Goal: Transaction & Acquisition: Download file/media

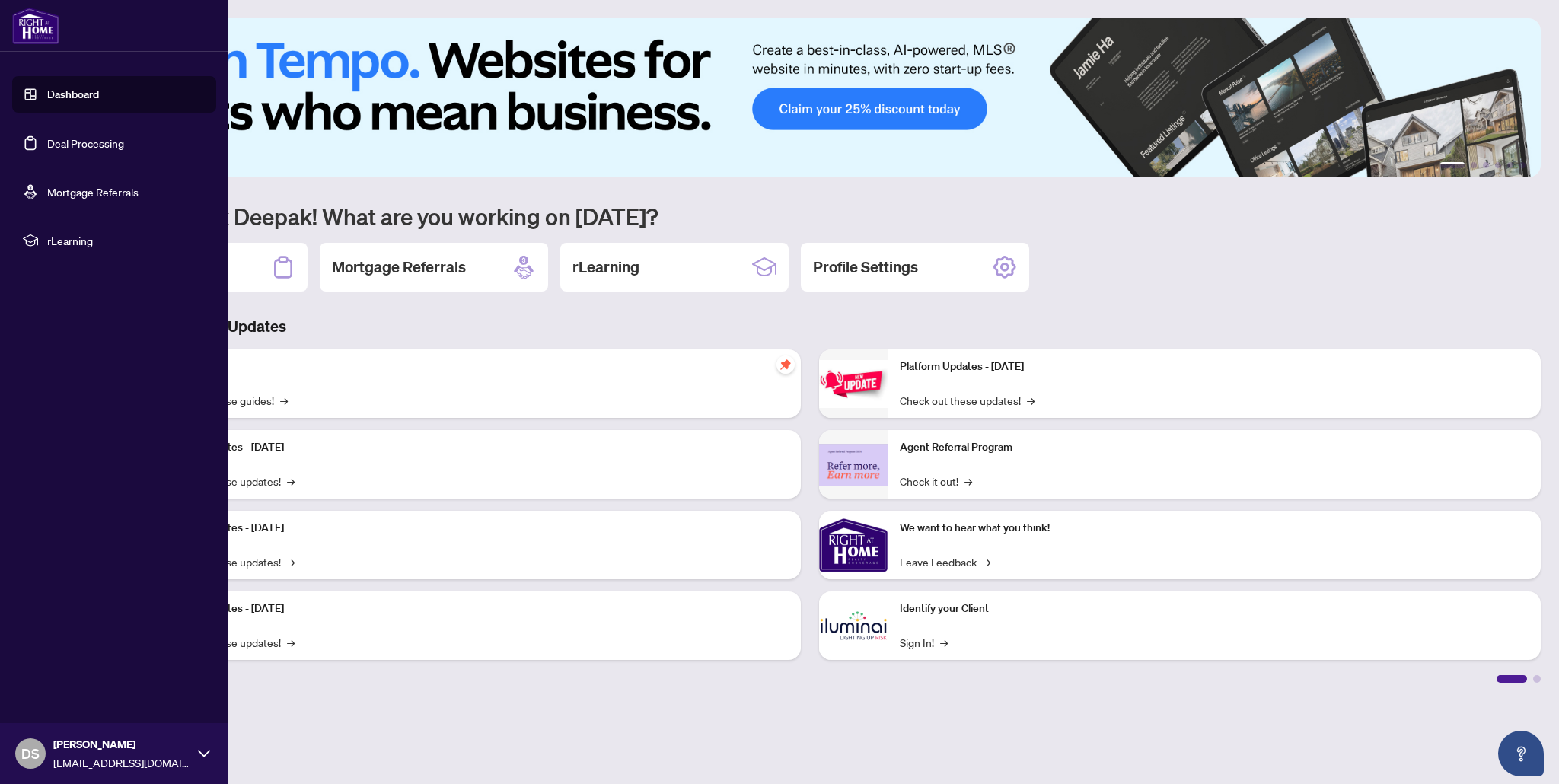
click at [48, 147] on link "Deal Processing" at bounding box center [86, 143] width 77 height 14
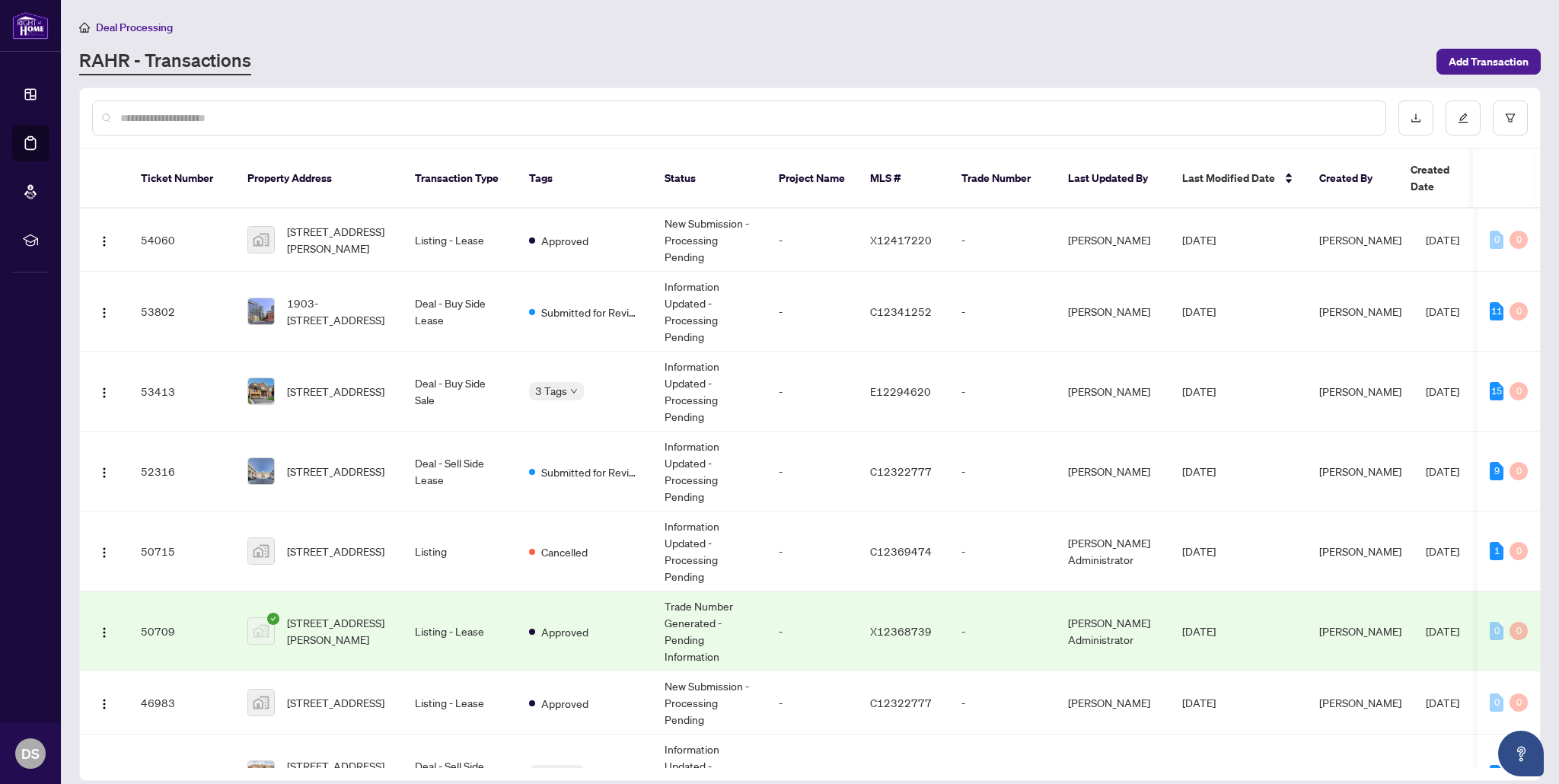
click at [233, 116] on input "text" at bounding box center [746, 118] width 1253 height 16
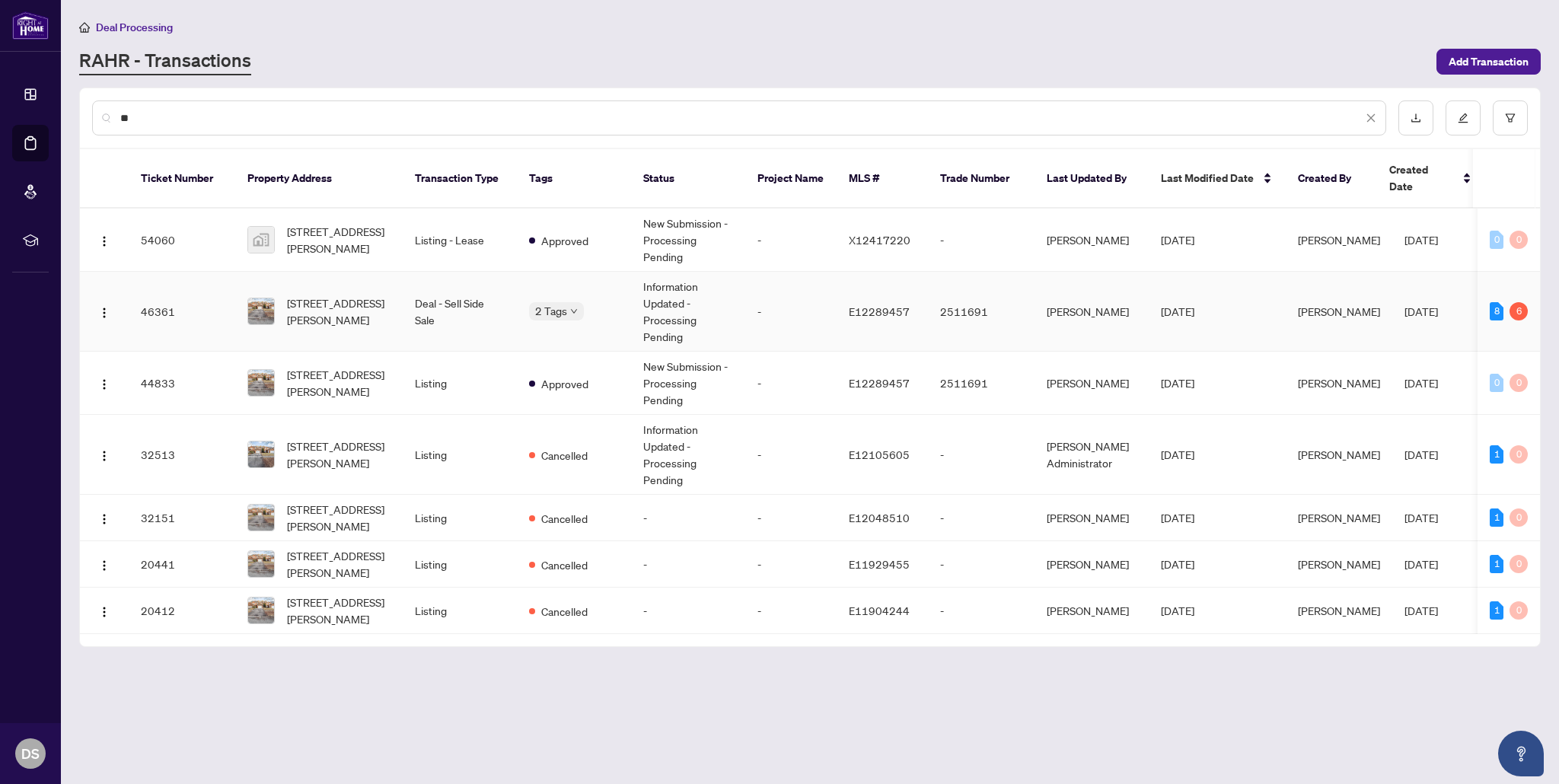
type input "**"
click at [465, 317] on td "Deal - Sell Side Sale" at bounding box center [459, 312] width 114 height 80
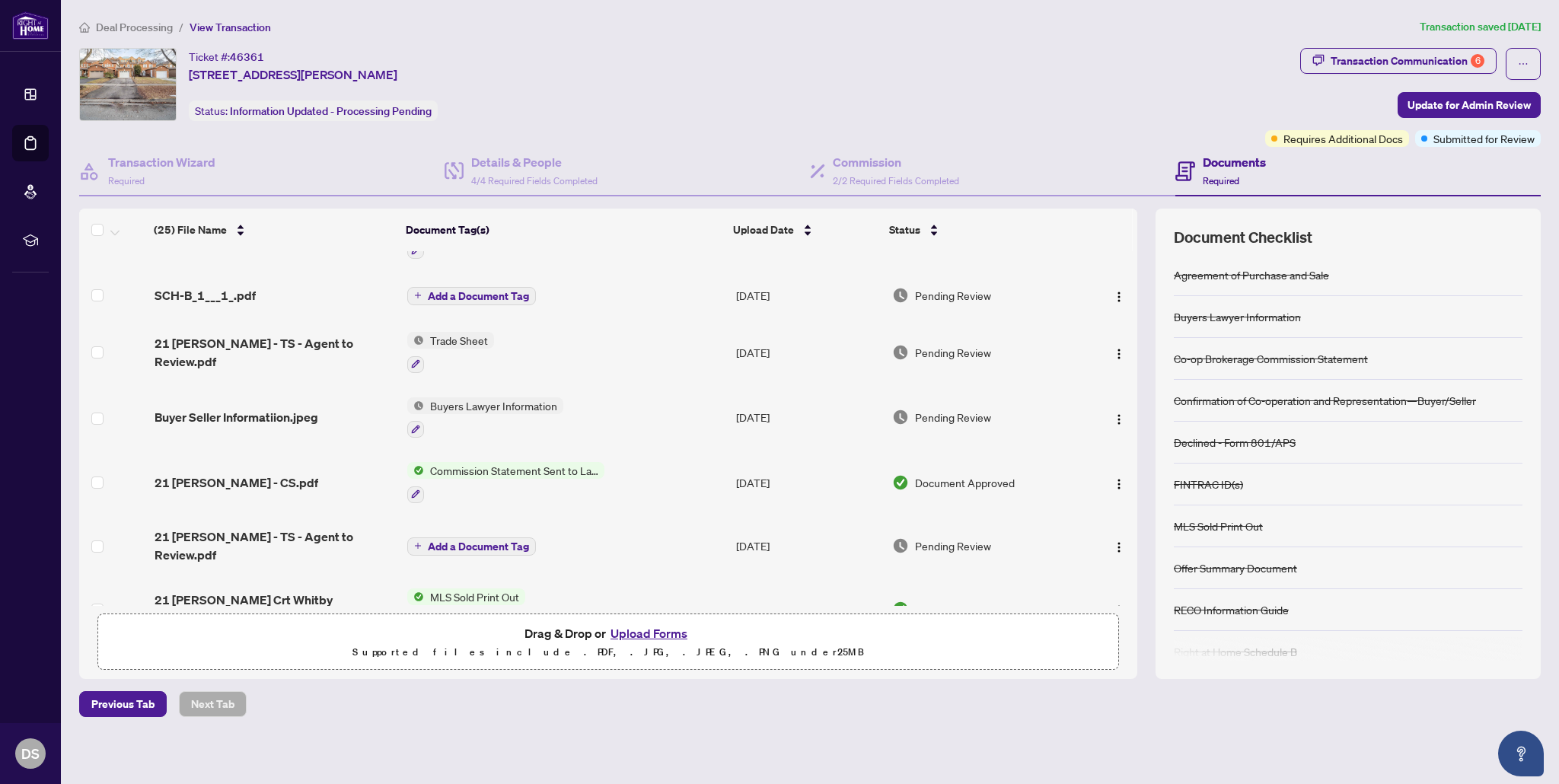
scroll to position [295, 0]
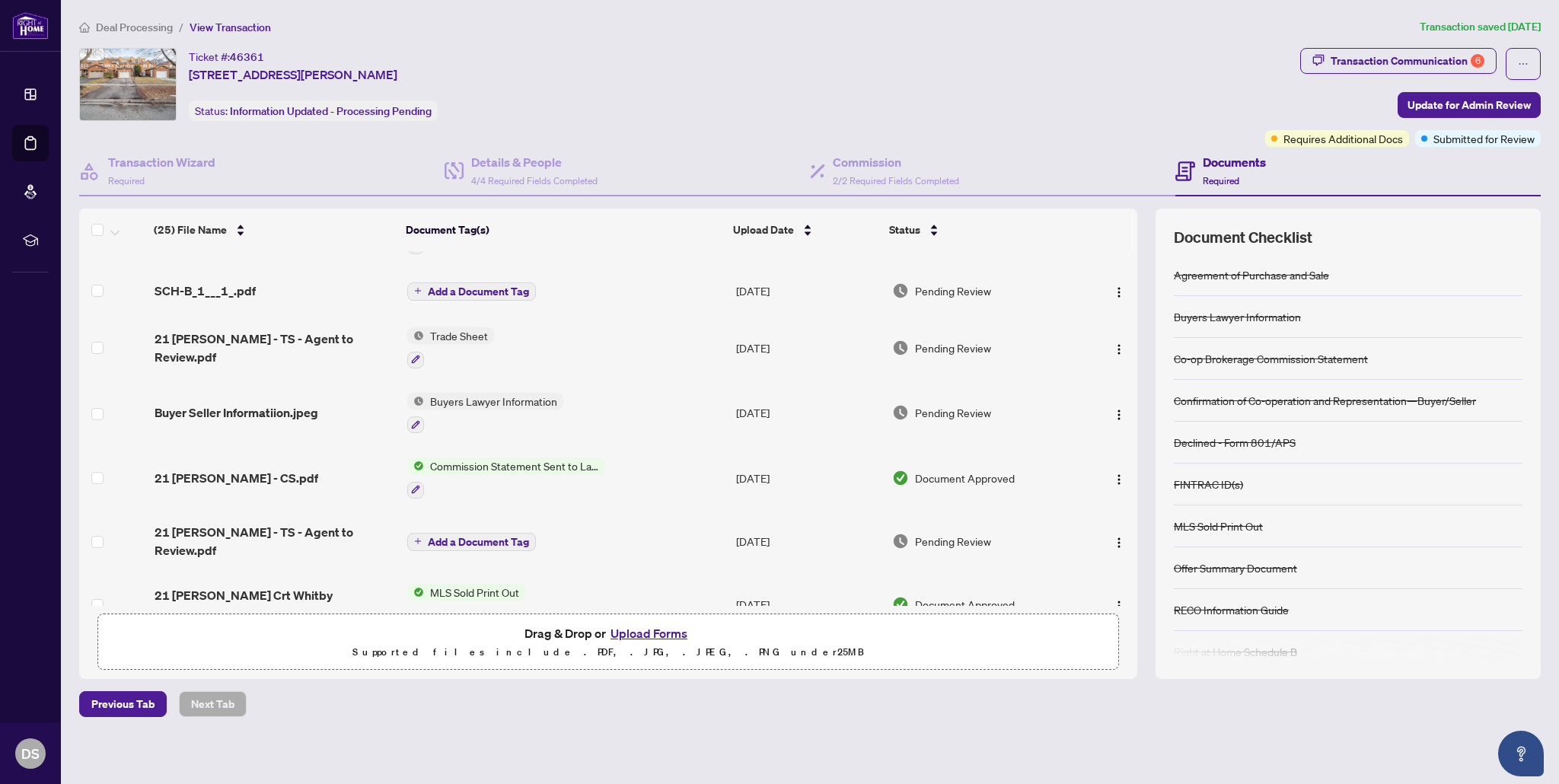
click at [268, 287] on div "SCH-B_1___1_.pdf" at bounding box center [275, 291] width 242 height 18
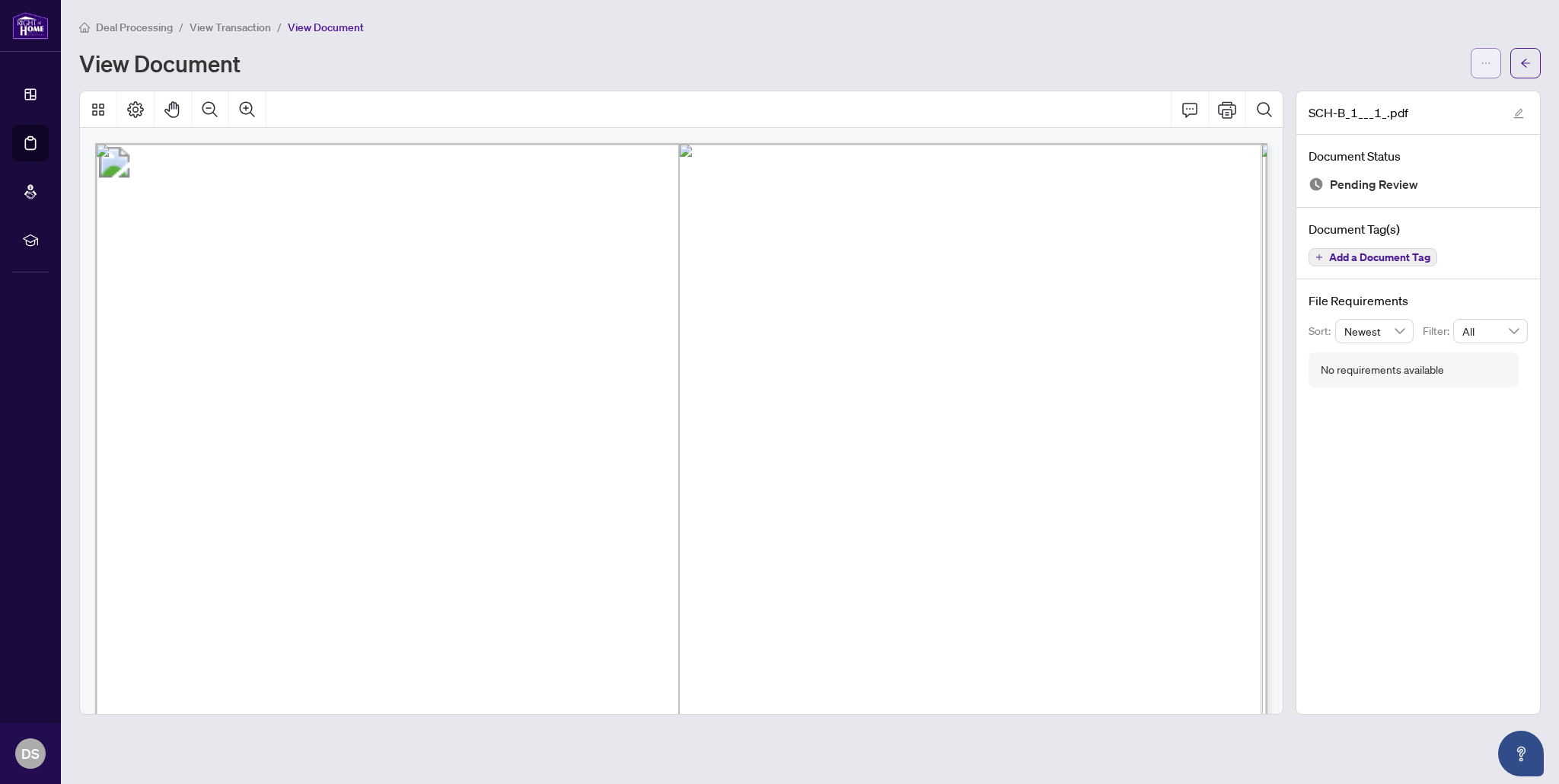
click at [1480, 61] on icon "ellipsis" at bounding box center [1485, 63] width 11 height 11
click at [1404, 100] on span "Download" at bounding box center [1430, 96] width 116 height 16
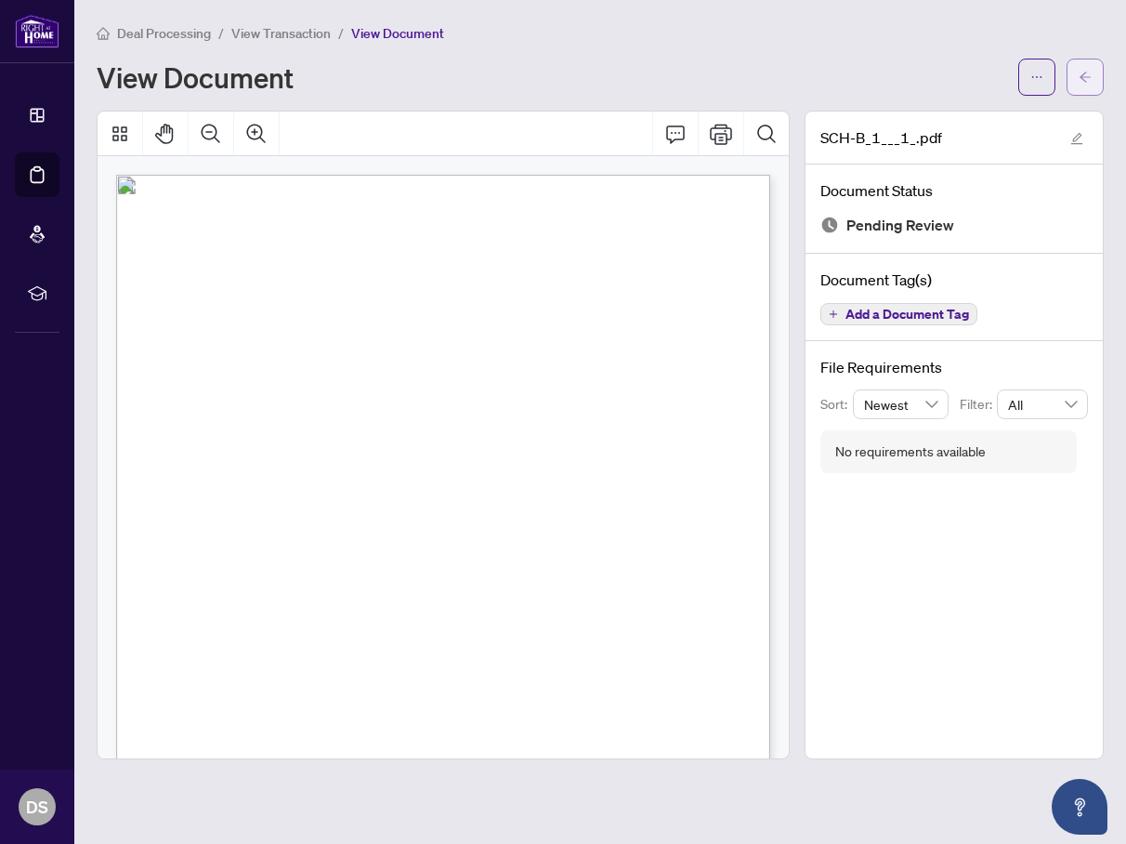
click at [1084, 80] on icon "arrow-left" at bounding box center [1085, 77] width 13 height 13
